Goal: Information Seeking & Learning: Learn about a topic

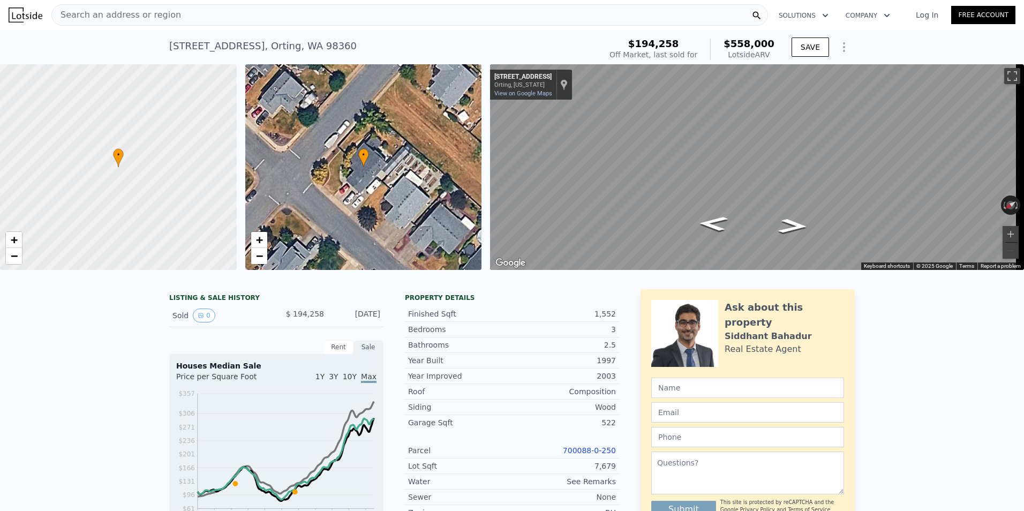
click at [199, 12] on div "Search an address or region" at bounding box center [409, 14] width 717 height 21
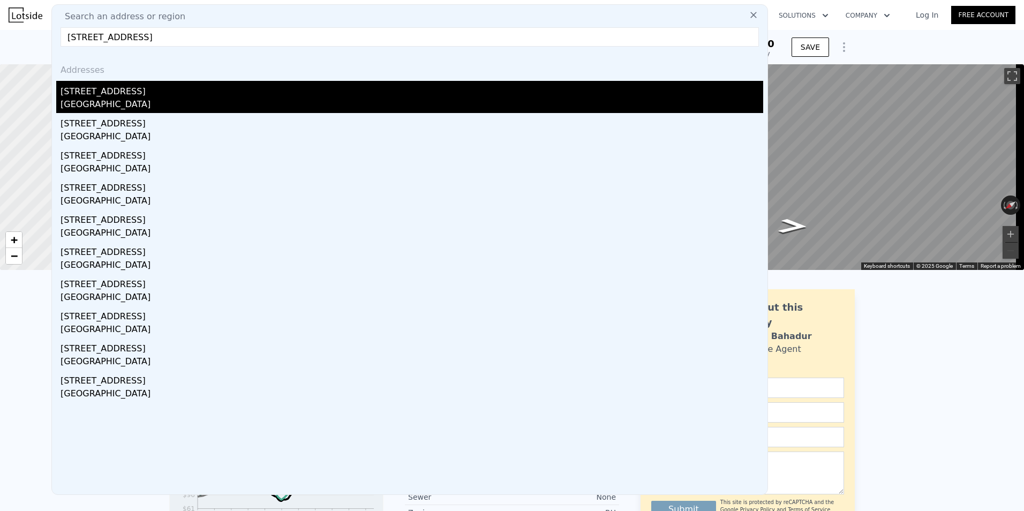
type input "[STREET_ADDRESS]"
click at [170, 89] on div "[STREET_ADDRESS]" at bounding box center [412, 89] width 703 height 17
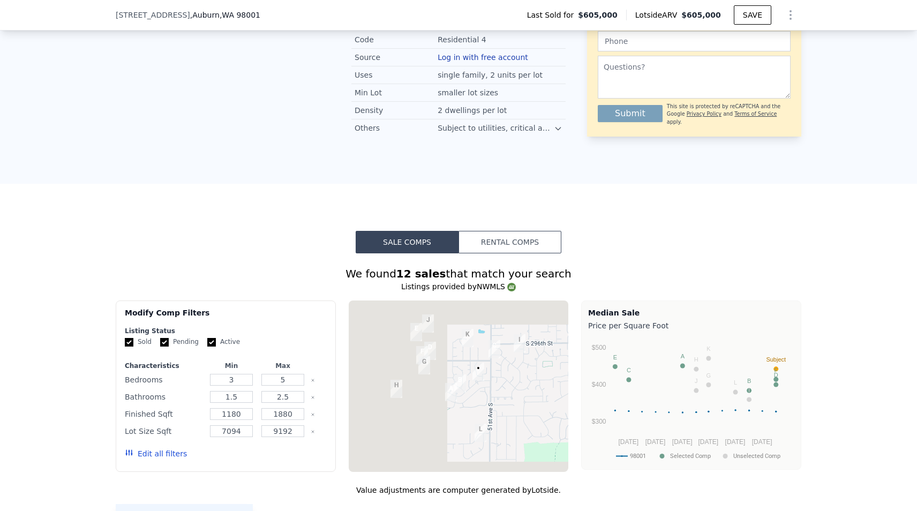
scroll to position [1014, 0]
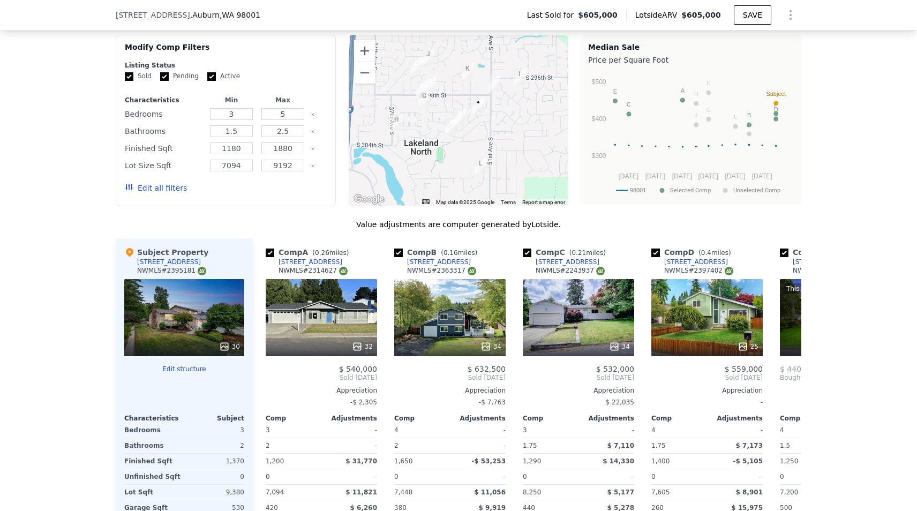
click at [191, 305] on div "30" at bounding box center [184, 317] width 120 height 77
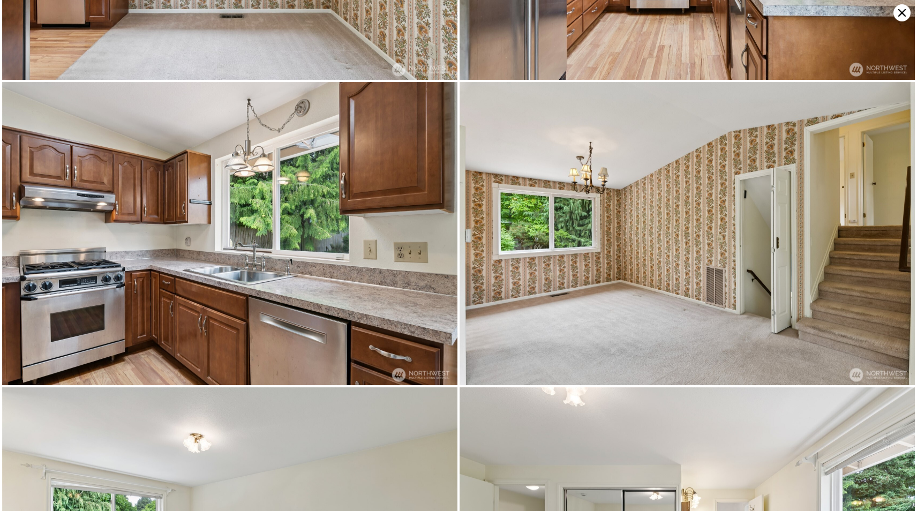
scroll to position [909, 0]
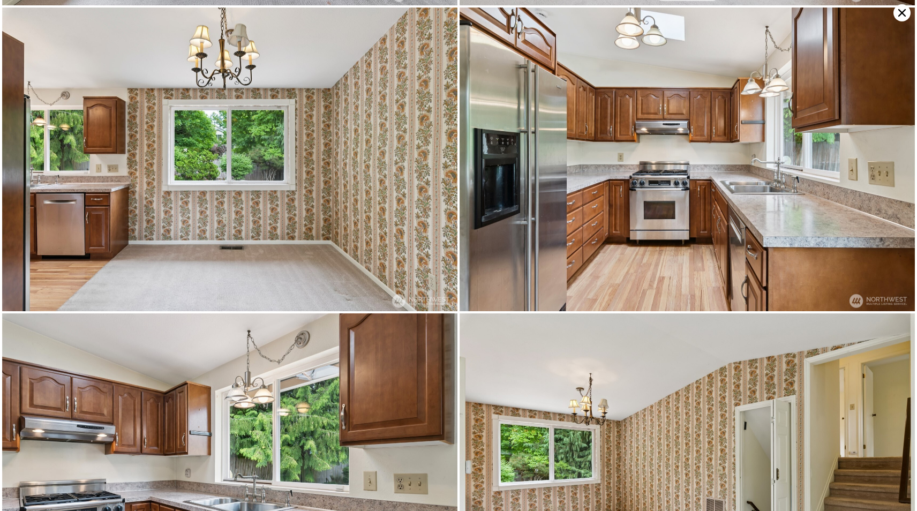
click at [905, 12] on icon at bounding box center [901, 12] width 17 height 17
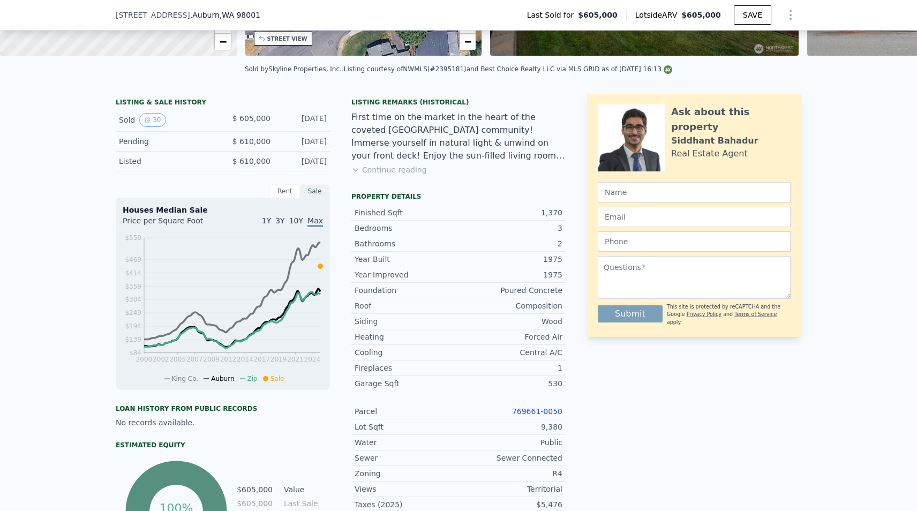
scroll to position [0, 0]
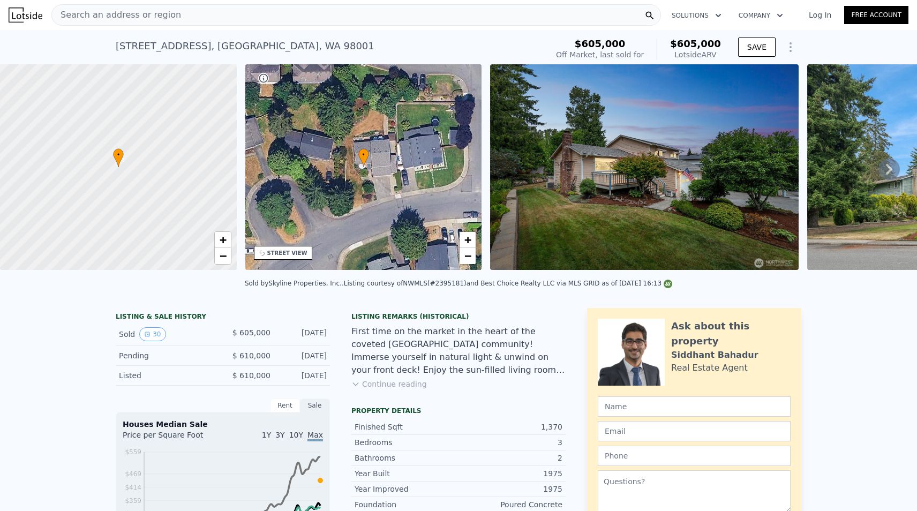
click at [198, 14] on div "Search an address or region" at bounding box center [356, 14] width 610 height 21
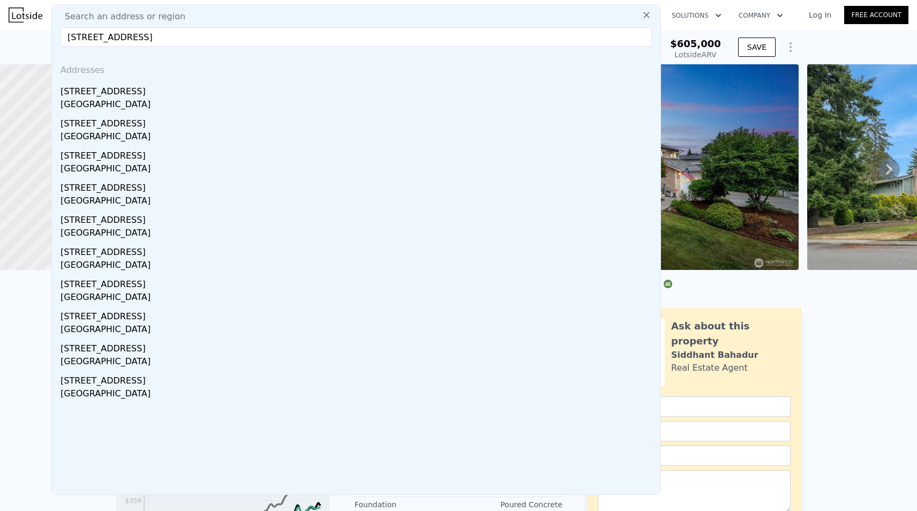
type input "[STREET_ADDRESS]"
click at [410, 35] on input "[STREET_ADDRESS]" at bounding box center [356, 36] width 591 height 19
click at [409, 35] on input "[STREET_ADDRESS]" at bounding box center [356, 36] width 591 height 19
click at [407, 36] on input "[STREET_ADDRESS]" at bounding box center [356, 36] width 591 height 19
click at [401, 41] on input "[STREET_ADDRESS]" at bounding box center [356, 36] width 591 height 19
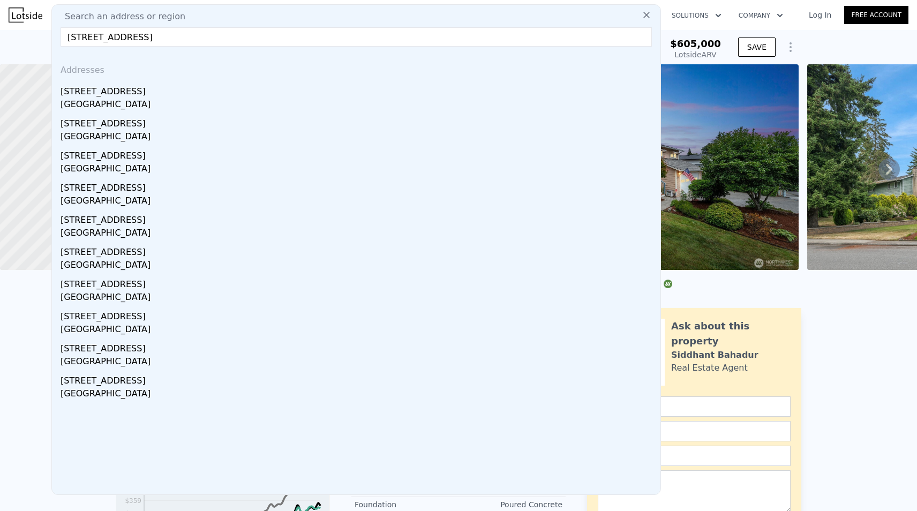
click at [401, 41] on input "[STREET_ADDRESS]" at bounding box center [356, 36] width 591 height 19
click at [394, 41] on input "[STREET_ADDRESS]" at bounding box center [356, 36] width 591 height 19
drag, startPoint x: 252, startPoint y: 40, endPoint x: 28, endPoint y: 39, distance: 224.4
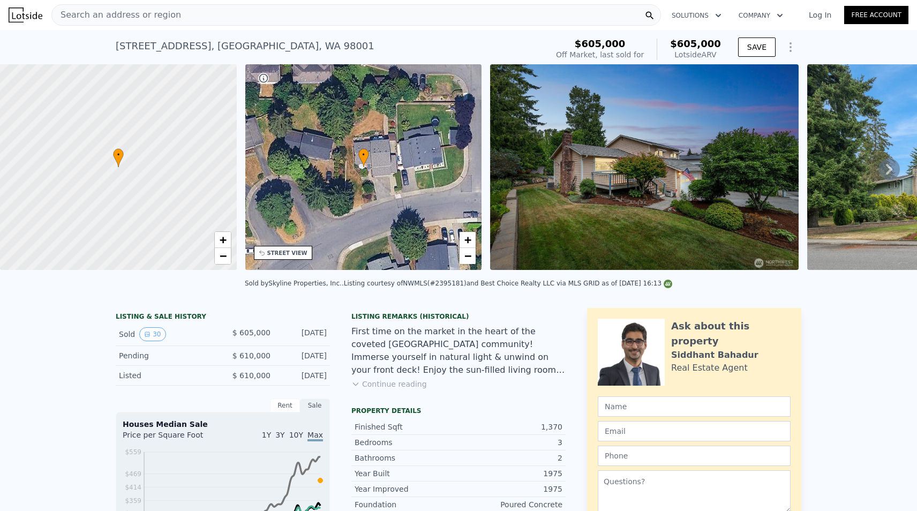
click at [30, 39] on div "[STREET_ADDRESS] Sold [DATE] for $605k (~ARV $605k ) $605,000 Off Market, last …" at bounding box center [458, 47] width 917 height 34
